Goal: Go to known website: Go to known website

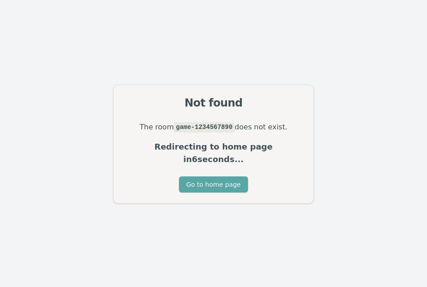
scroll to position [29, 0]
click at [206, 186] on button "Go to home page" at bounding box center [213, 184] width 69 height 16
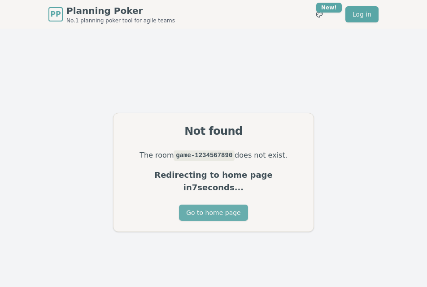
click at [212, 207] on button "Go to home page" at bounding box center [213, 213] width 69 height 16
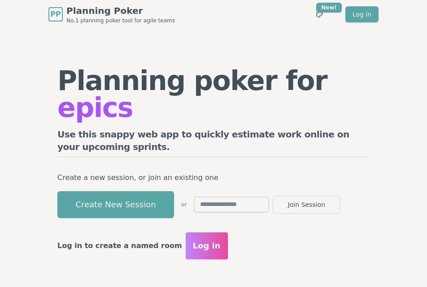
click at [110, 10] on span "Planning Poker" at bounding box center [120, 10] width 109 height 13
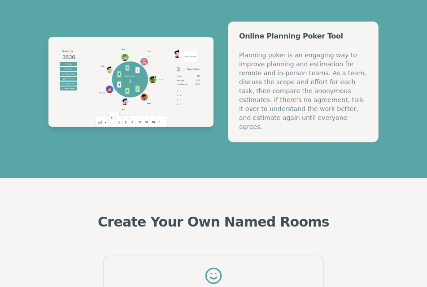
scroll to position [314, 0]
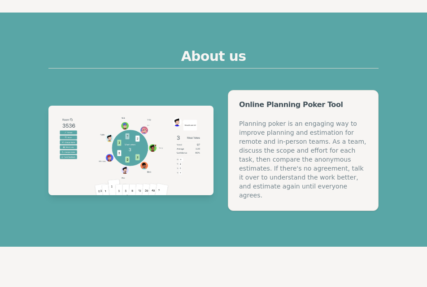
click at [184, 88] on div "About us Online Planning Poker Tool Planning poker is an engaging way to improv…" at bounding box center [213, 129] width 344 height 163
click at [373, 30] on section "About us Online Planning Poker Tool Planning poker is an engaging way to improv…" at bounding box center [213, 130] width 427 height 235
